Goal: Information Seeking & Learning: Learn about a topic

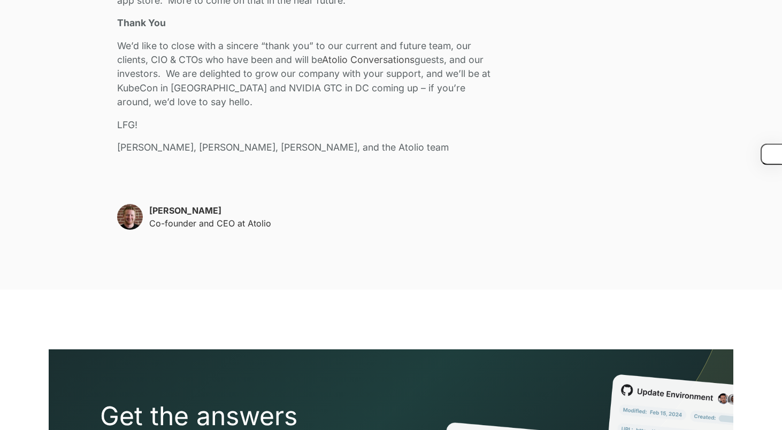
scroll to position [2413, 0]
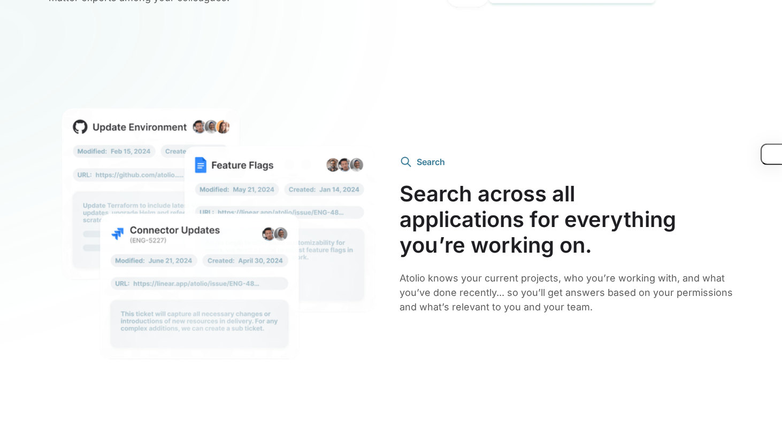
scroll to position [2234, 0]
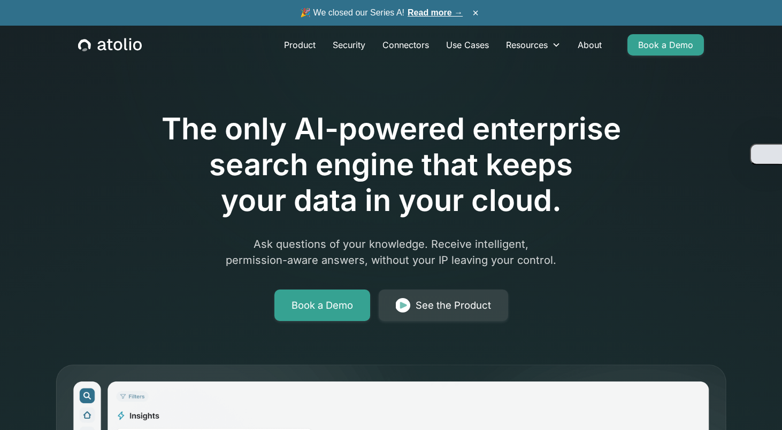
click at [770, 157] on button "button" at bounding box center [766, 154] width 32 height 21
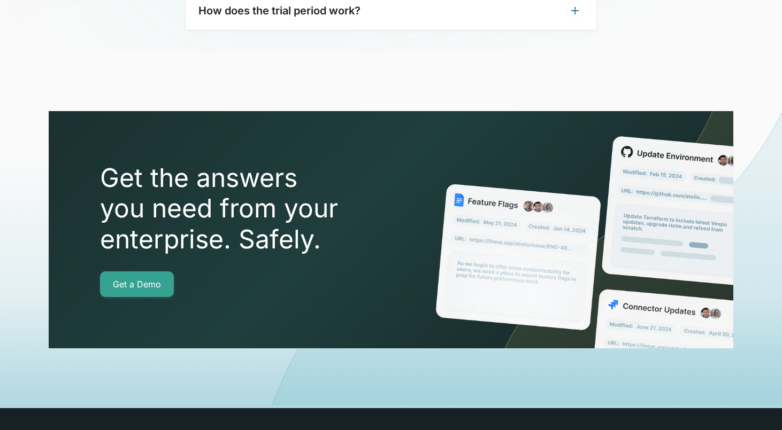
scroll to position [3823, 0]
